Goal: Information Seeking & Learning: Learn about a topic

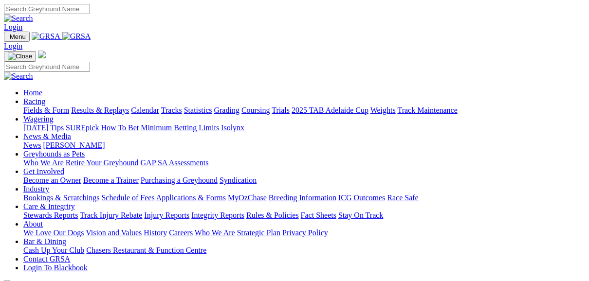
click at [28, 106] on link "Fields & Form" at bounding box center [46, 110] width 46 height 8
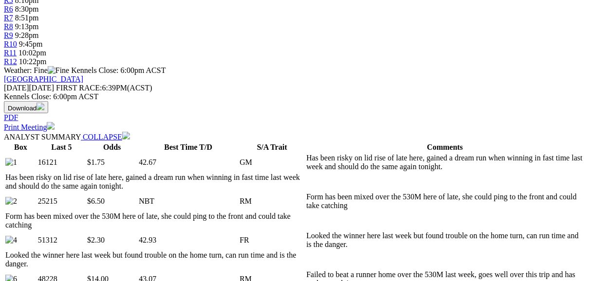
scroll to position [389, 0]
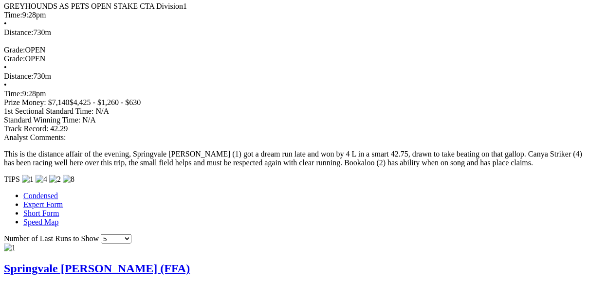
scroll to position [778, 0]
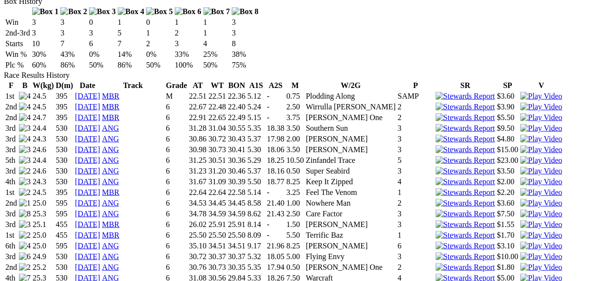
scroll to position [623, 0]
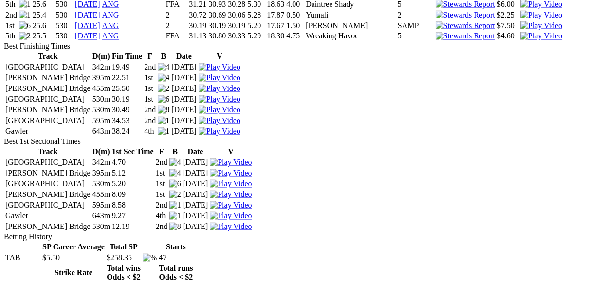
scroll to position [1245, 0]
